Goal: Transaction & Acquisition: Purchase product/service

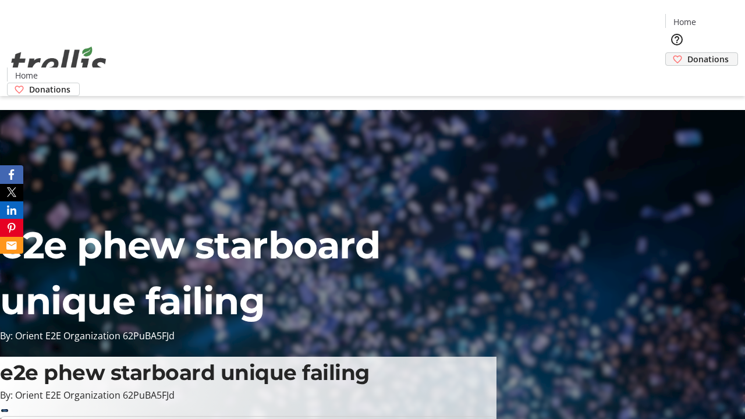
click at [687, 53] on span "Donations" at bounding box center [707, 59] width 41 height 12
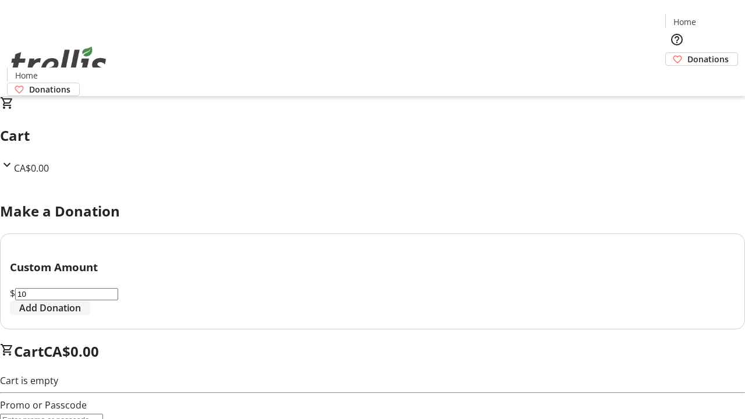
click at [81, 315] on span "Add Donation" at bounding box center [50, 308] width 62 height 14
